Goal: Find specific page/section: Find specific page/section

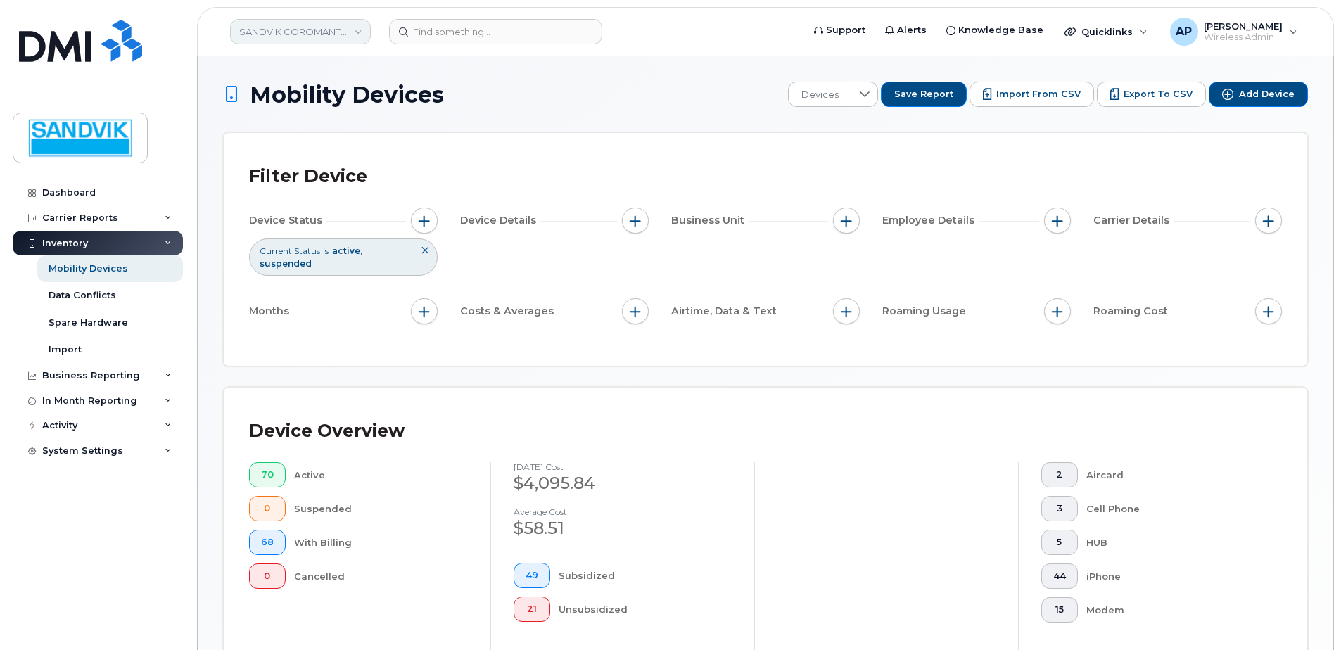
scroll to position [317, 0]
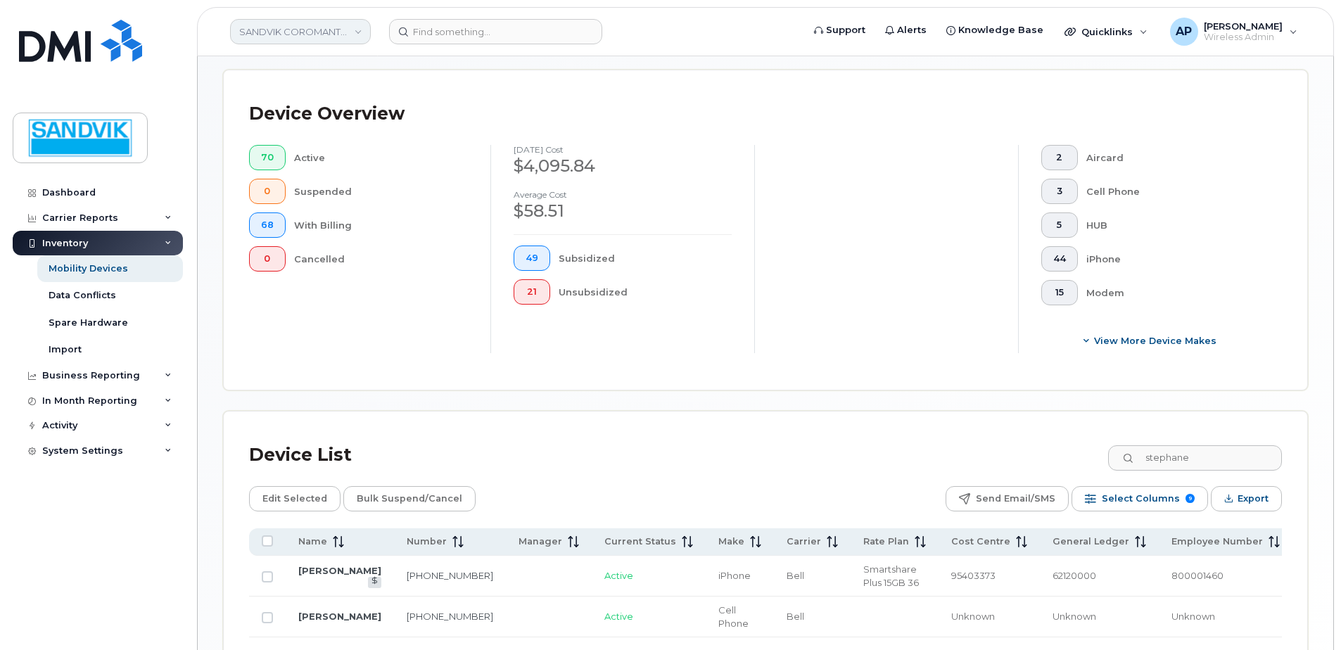
click at [351, 27] on link "SANDVIK COROMANT CANADA INC" at bounding box center [300, 31] width 141 height 25
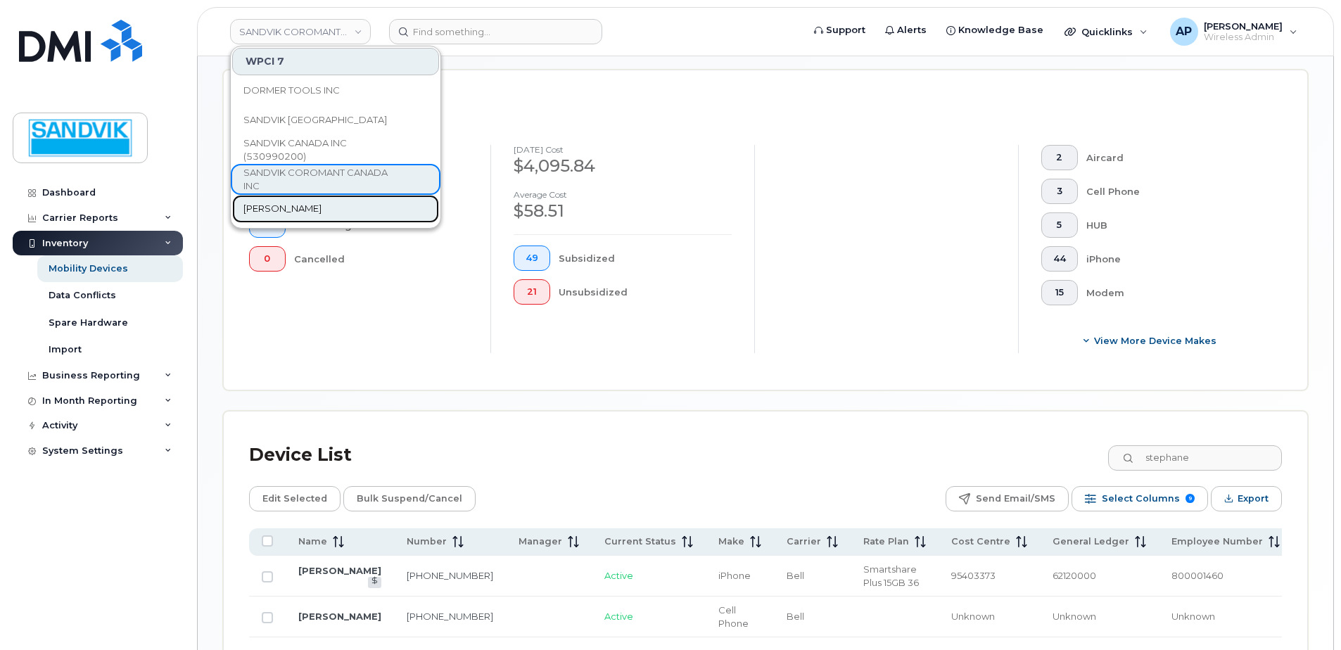
click at [374, 205] on link "[PERSON_NAME]" at bounding box center [335, 209] width 207 height 28
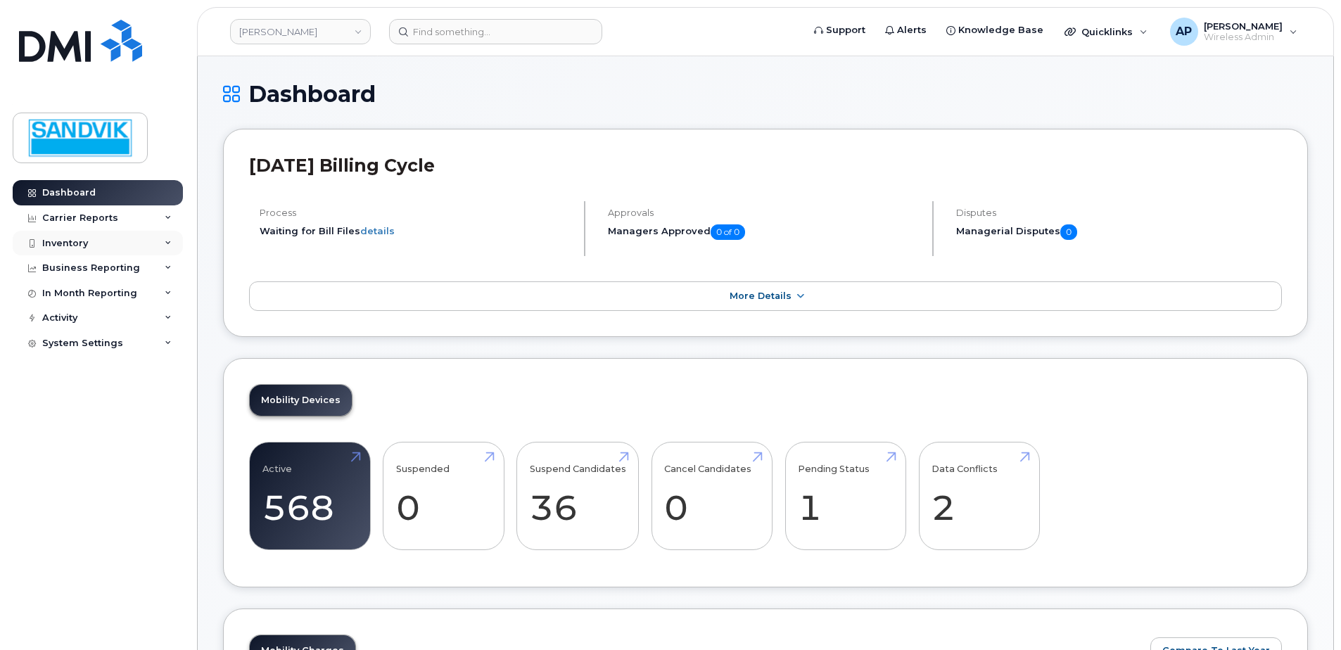
click at [61, 243] on div "Inventory" at bounding box center [65, 243] width 46 height 11
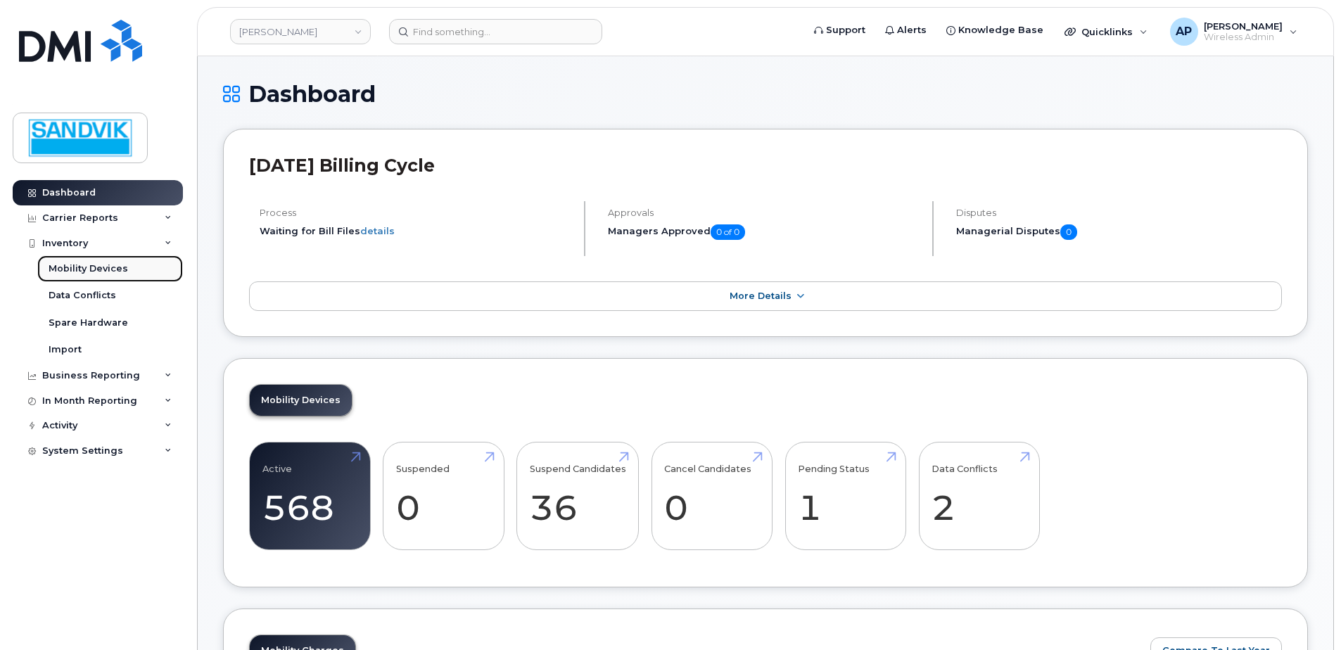
click at [110, 269] on div "Mobility Devices" at bounding box center [89, 268] width 80 height 13
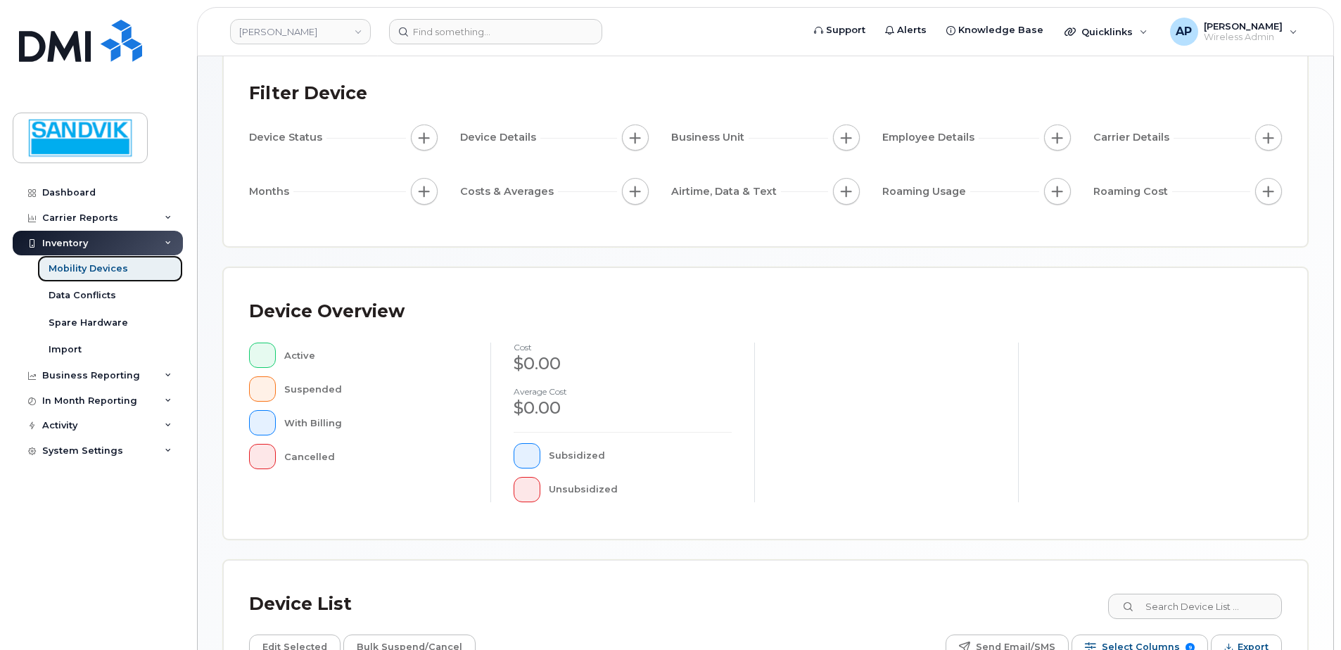
scroll to position [281, 0]
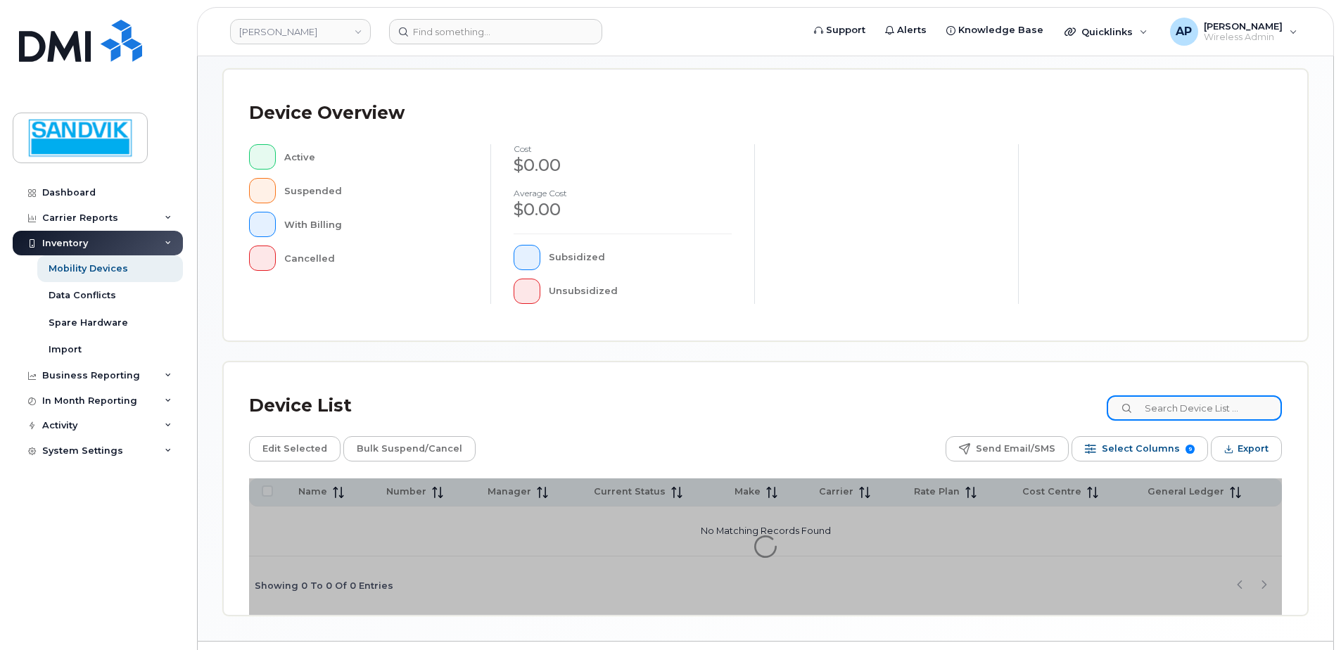
click at [1214, 413] on input at bounding box center [1194, 407] width 175 height 25
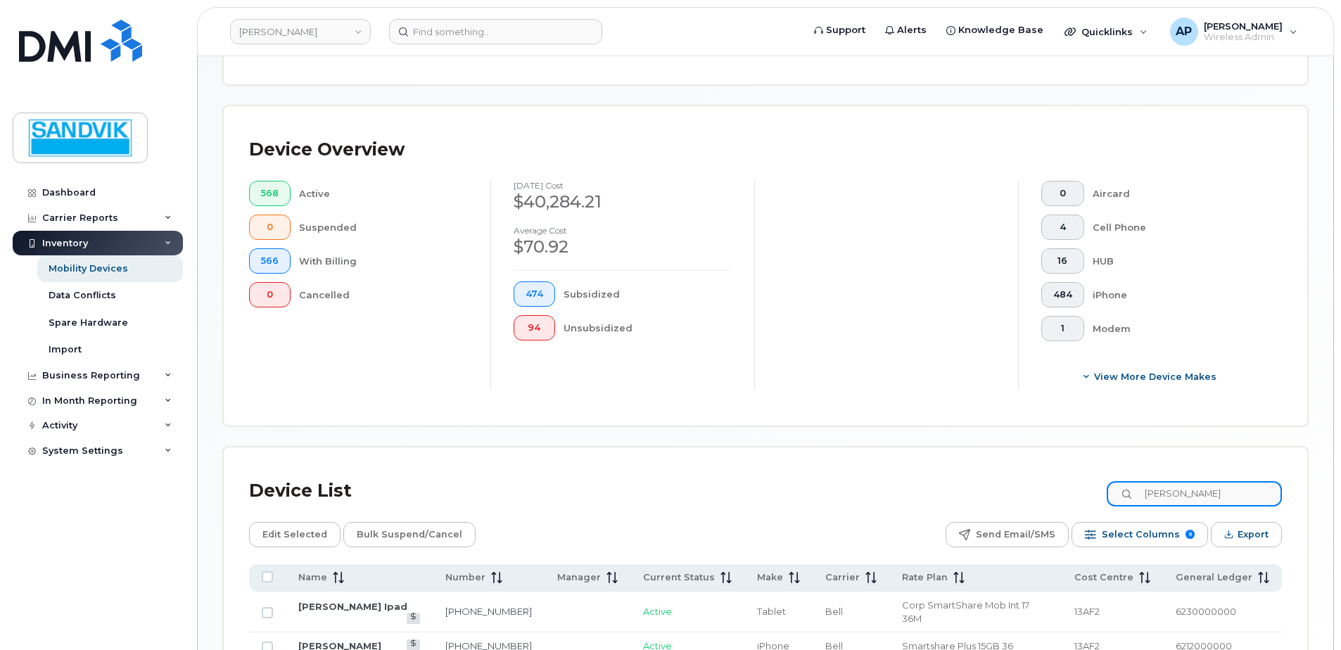
scroll to position [318, 0]
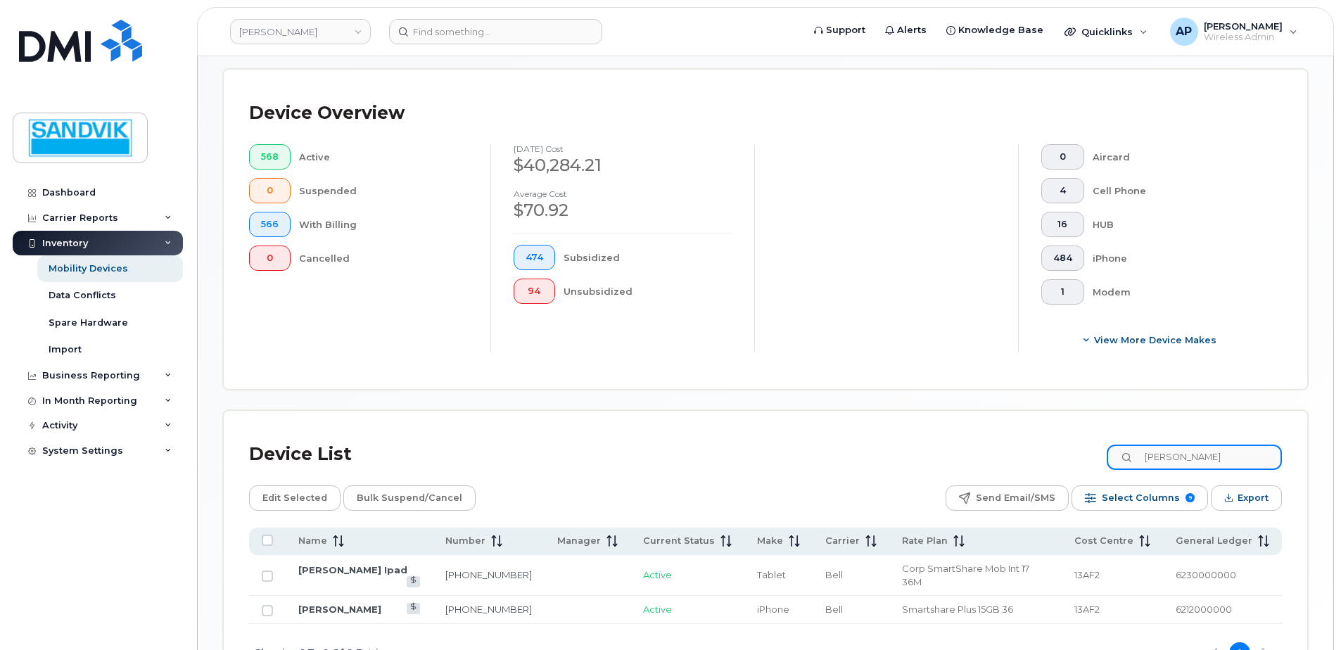
drag, startPoint x: 1204, startPoint y: 455, endPoint x: 1074, endPoint y: 453, distance: 130.2
click at [1074, 453] on div "Device List [PERSON_NAME]" at bounding box center [765, 454] width 1033 height 37
type input "[PERSON_NAME]"
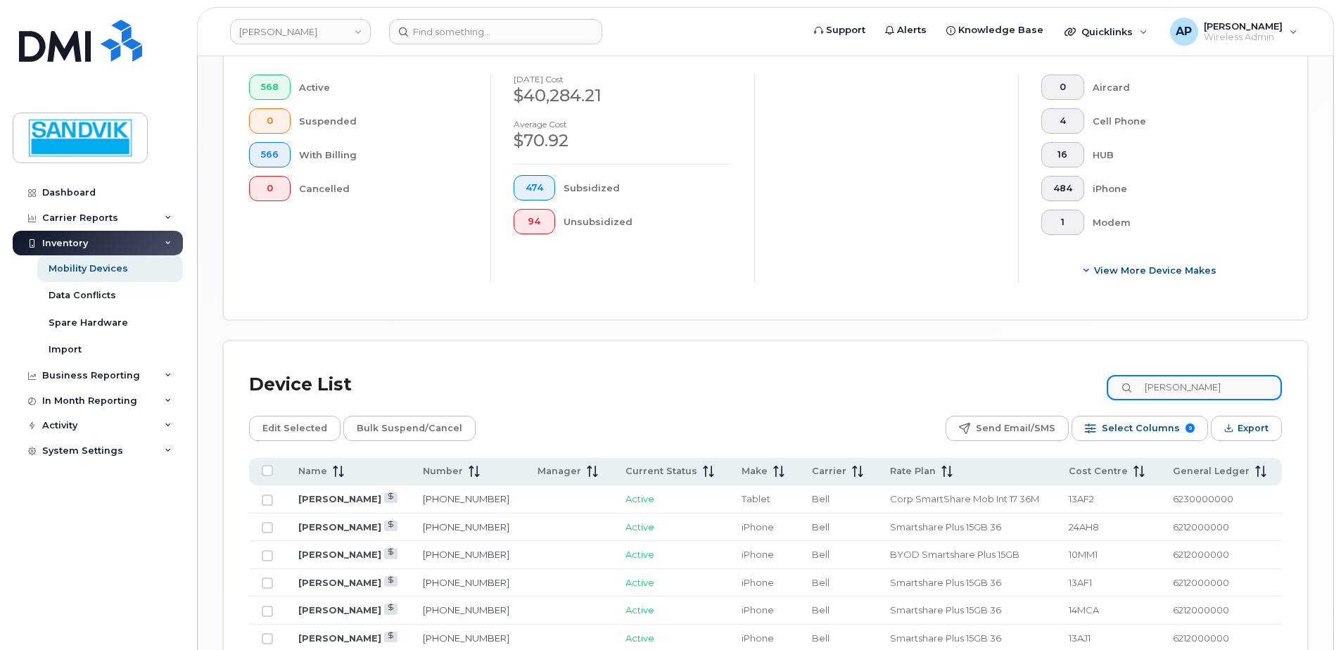
scroll to position [388, 0]
